Goal: Check status: Check status

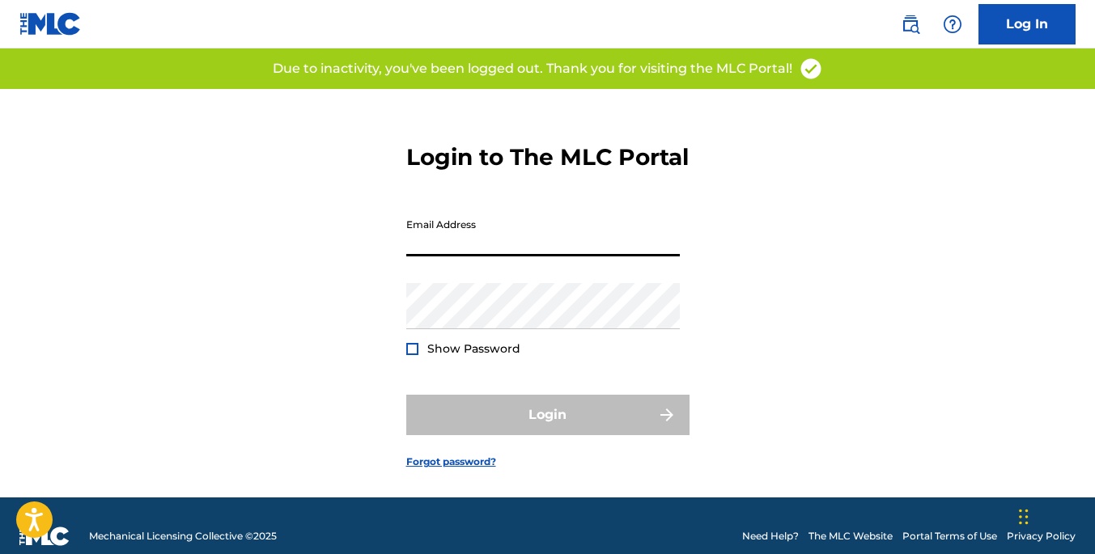
type input "[EMAIL_ADDRESS][DOMAIN_NAME]"
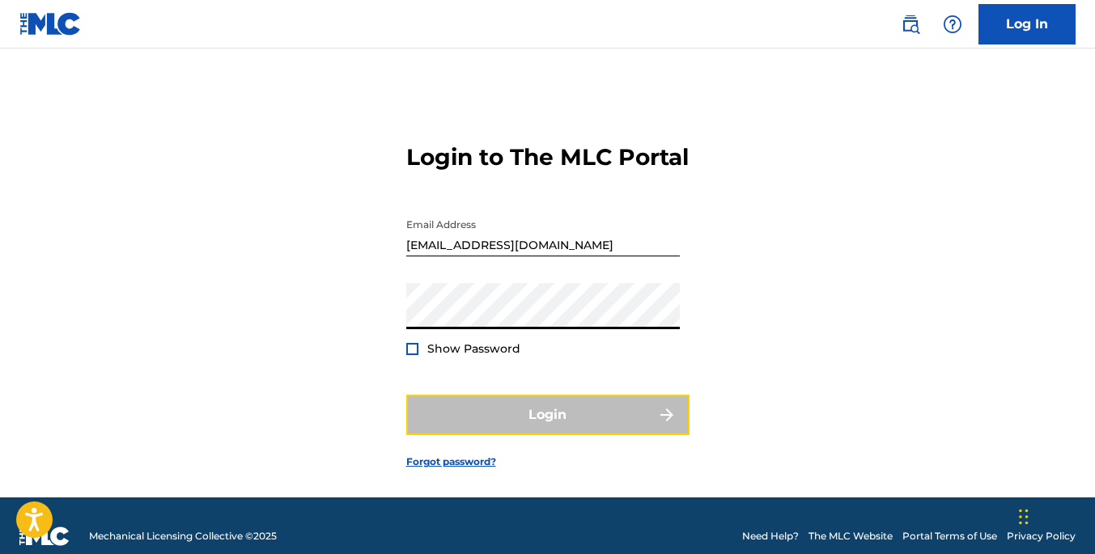
click at [545, 435] on button "Login" at bounding box center [547, 415] width 283 height 40
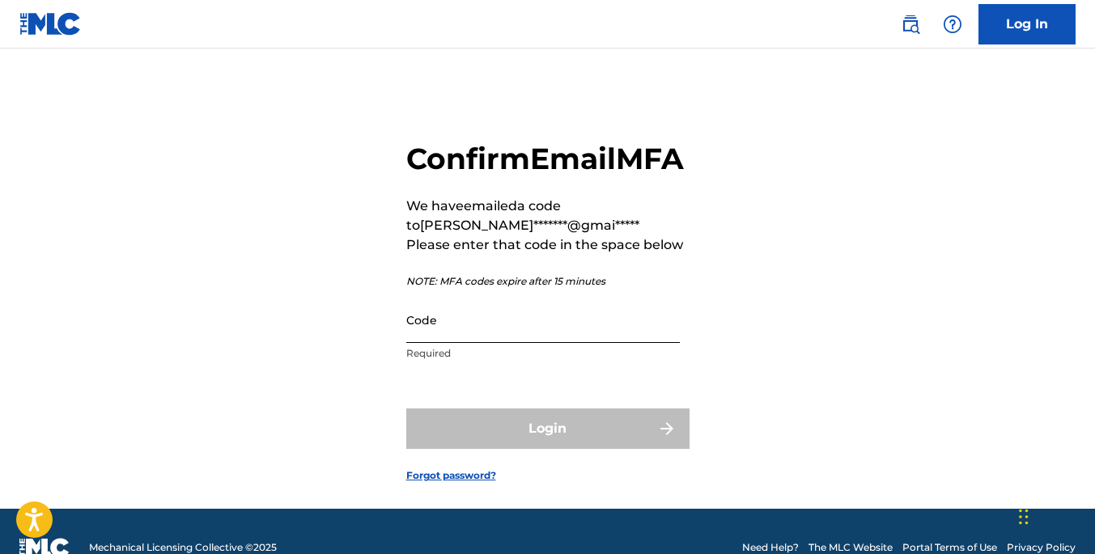
click at [487, 343] on input "Code" at bounding box center [543, 320] width 274 height 46
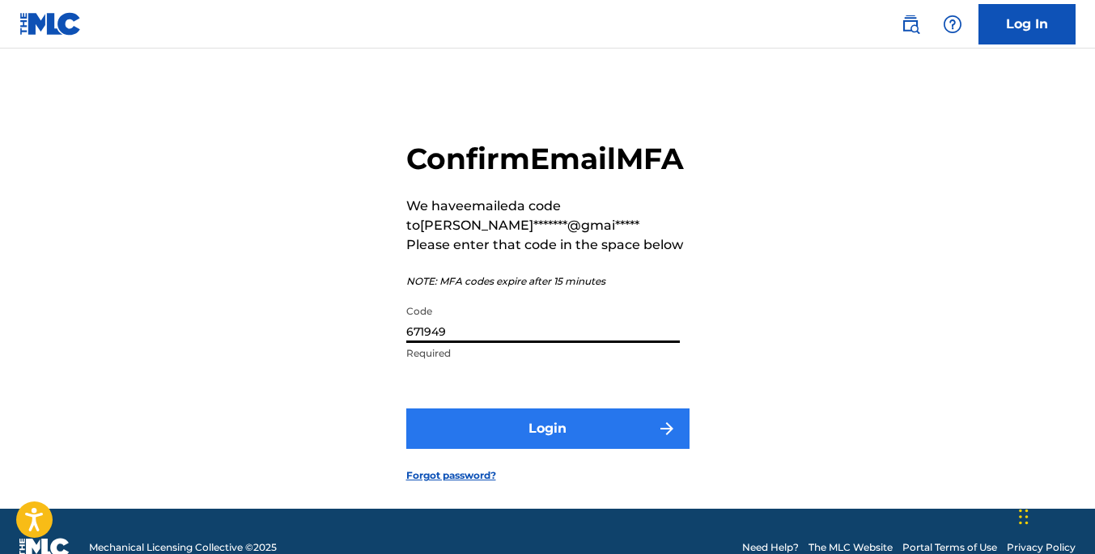
type input "671949"
click at [495, 449] on button "Login" at bounding box center [547, 429] width 283 height 40
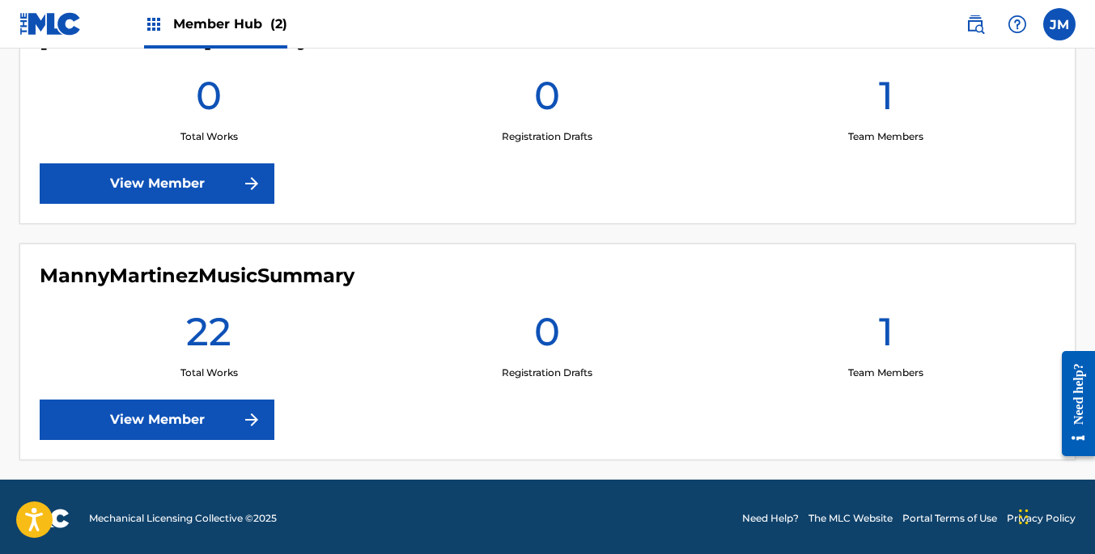
scroll to position [481, 0]
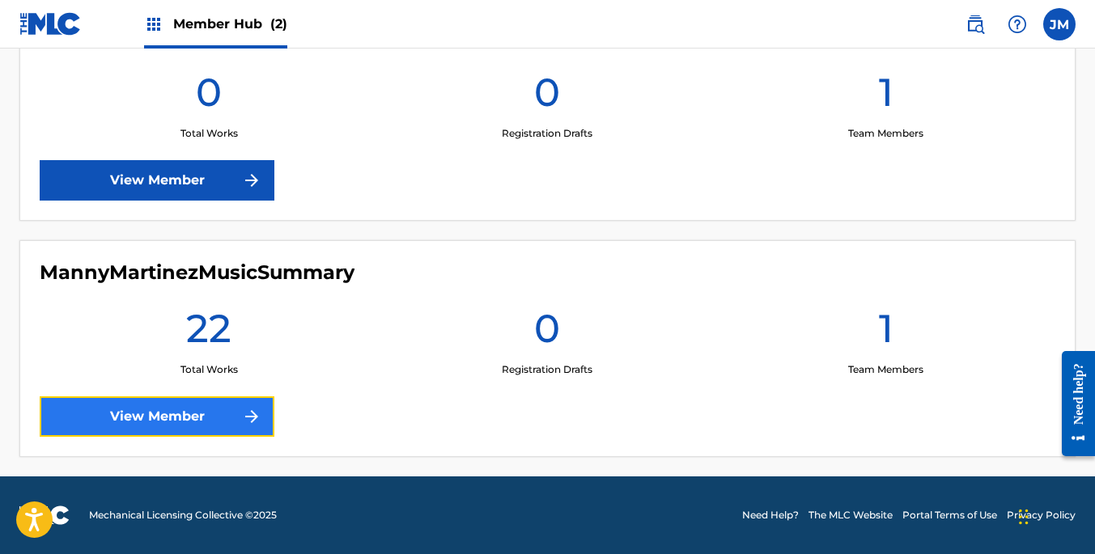
click at [231, 408] on link "View Member" at bounding box center [157, 416] width 235 height 40
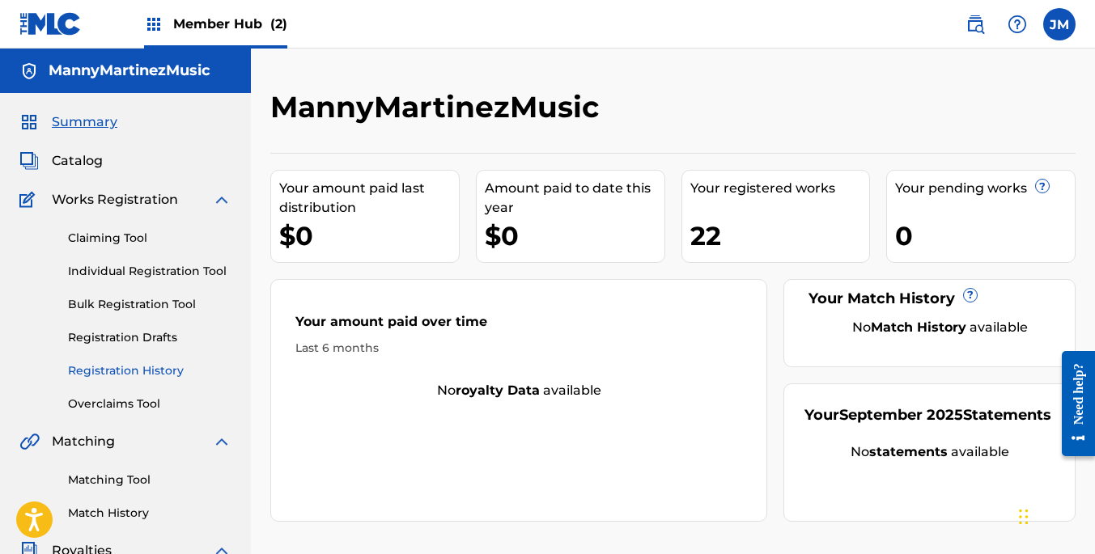
click at [161, 367] on link "Registration History" at bounding box center [149, 371] width 163 height 17
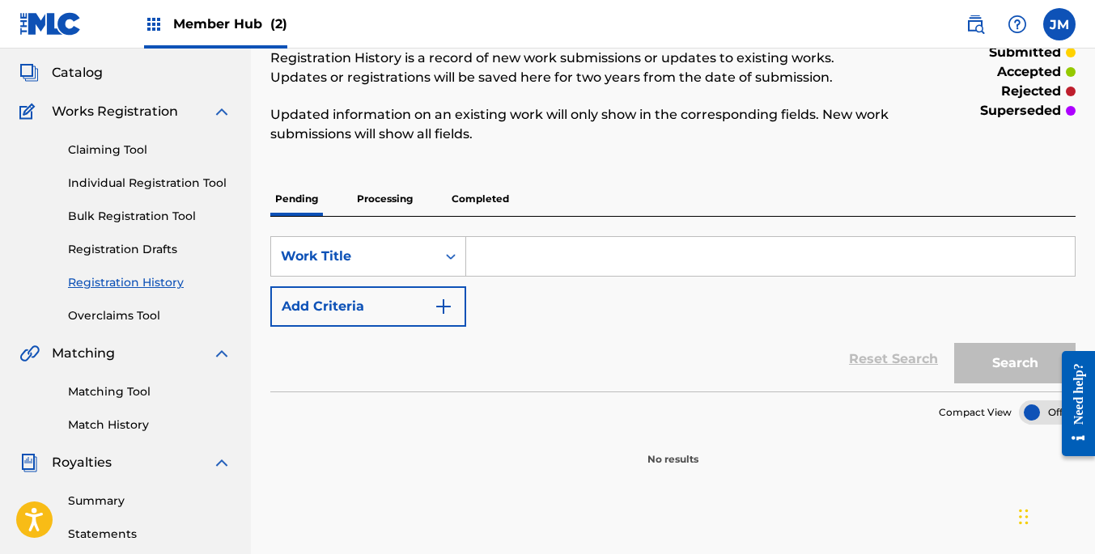
scroll to position [101, 0]
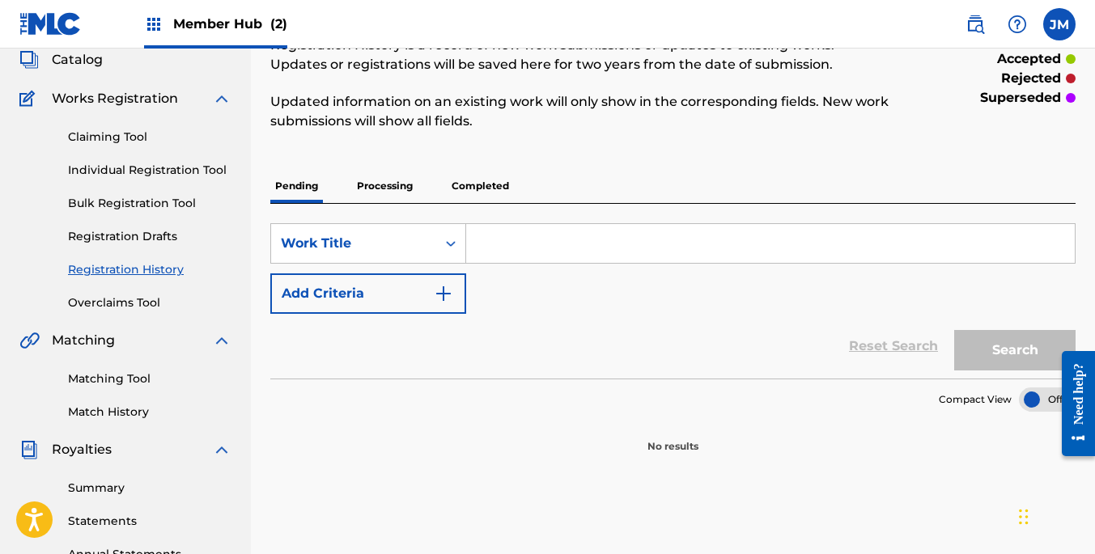
click at [391, 184] on p "Processing" at bounding box center [385, 186] width 66 height 34
